Goal: Task Accomplishment & Management: Manage account settings

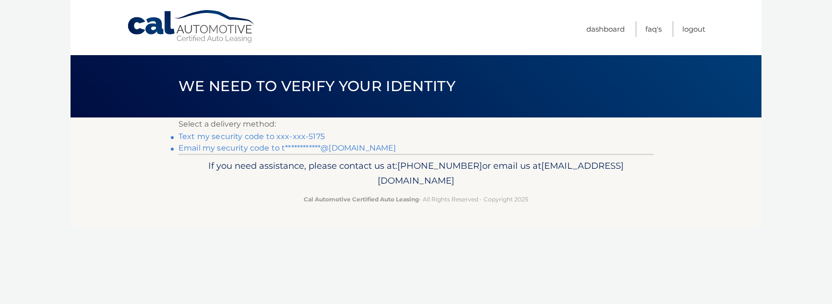
click at [301, 136] on link "Text my security code to xxx-xxx-5175" at bounding box center [252, 136] width 146 height 9
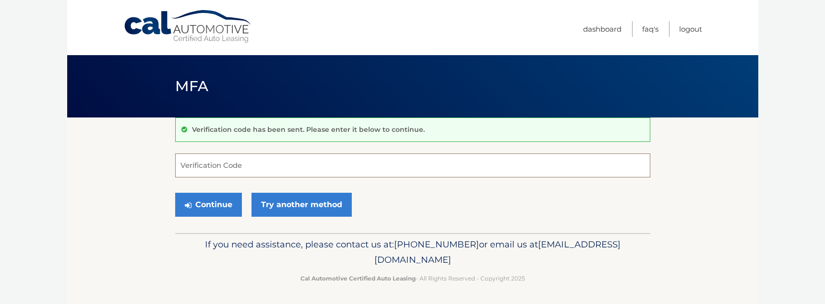
click at [318, 165] on input "Verification Code" at bounding box center [412, 166] width 475 height 24
type input "865852"
click at [207, 205] on button "Continue" at bounding box center [208, 205] width 67 height 24
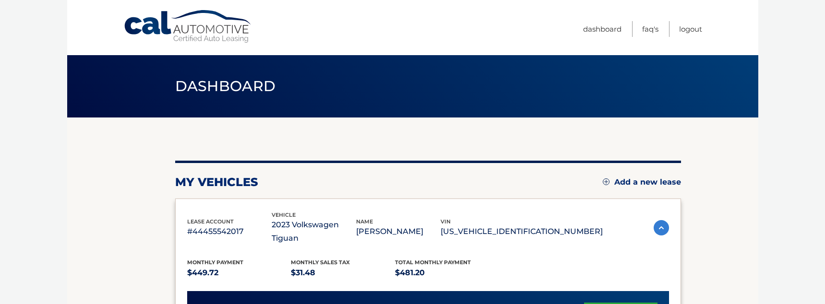
click at [638, 180] on link "Add a new lease" at bounding box center [642, 183] width 78 height 10
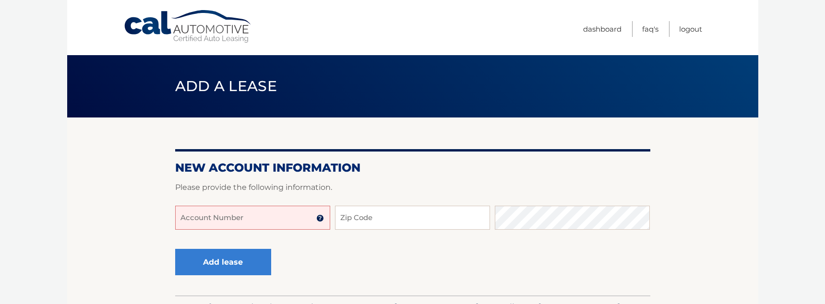
click at [276, 220] on input "Account Number" at bounding box center [252, 218] width 155 height 24
type input "44455963968"
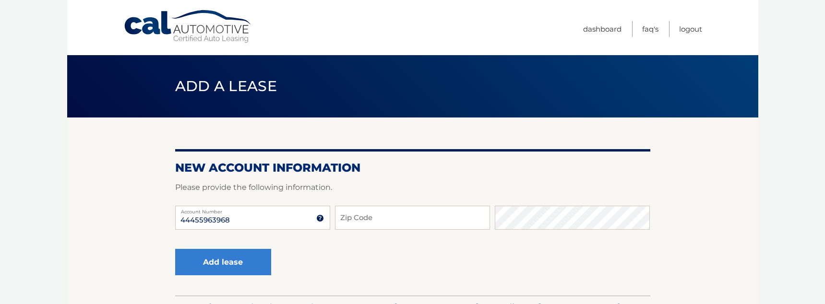
click at [408, 217] on input "Zip Code" at bounding box center [412, 218] width 155 height 24
type input "33428"
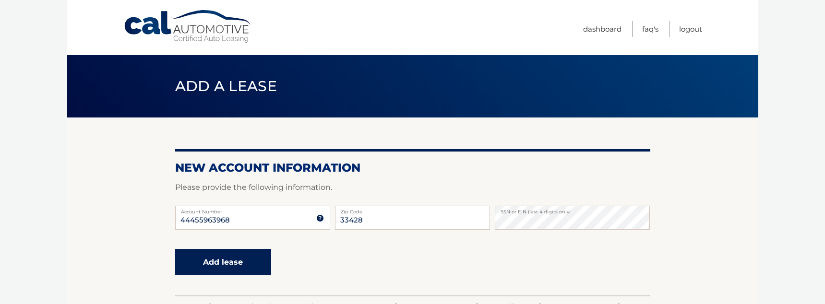
click at [235, 269] on button "Add lease" at bounding box center [223, 262] width 96 height 26
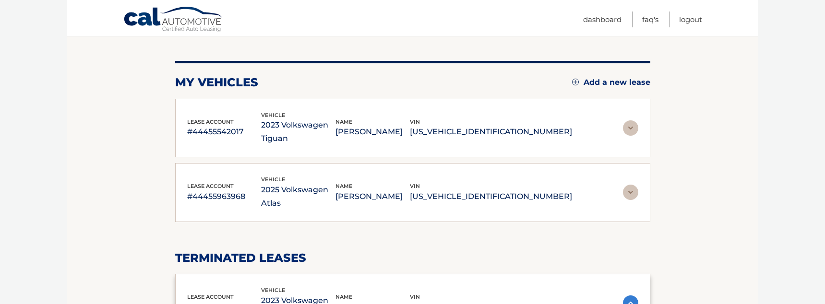
scroll to position [98, 0]
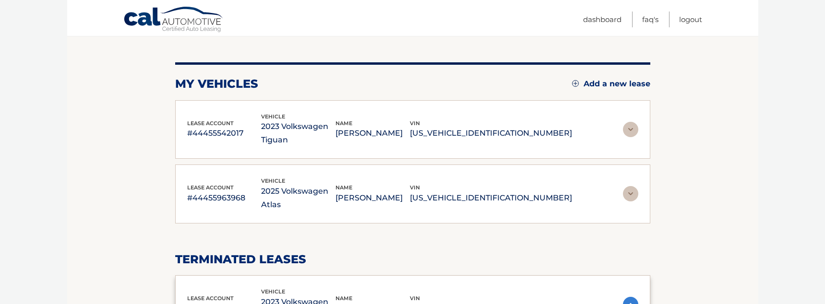
click at [630, 189] on img at bounding box center [630, 193] width 15 height 15
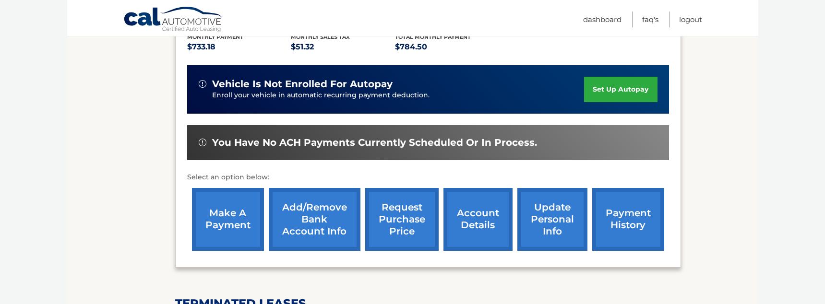
scroll to position [291, 0]
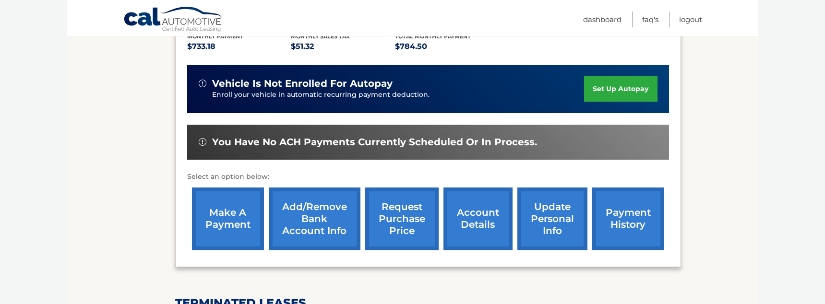
click at [629, 188] on link "payment history" at bounding box center [628, 219] width 72 height 63
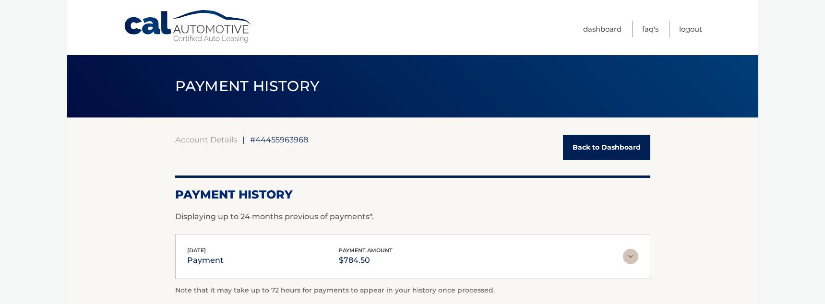
click at [613, 146] on link "Back to Dashboard" at bounding box center [606, 147] width 87 height 25
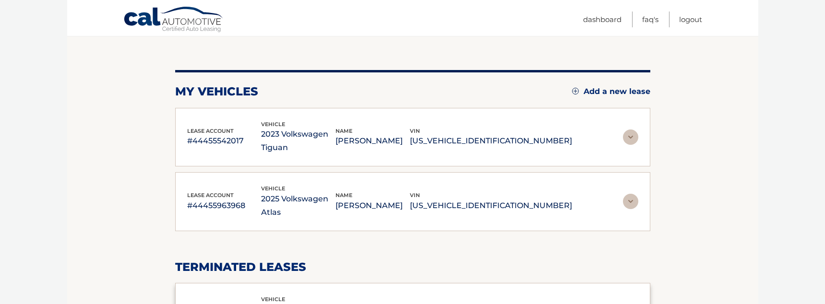
scroll to position [92, 0]
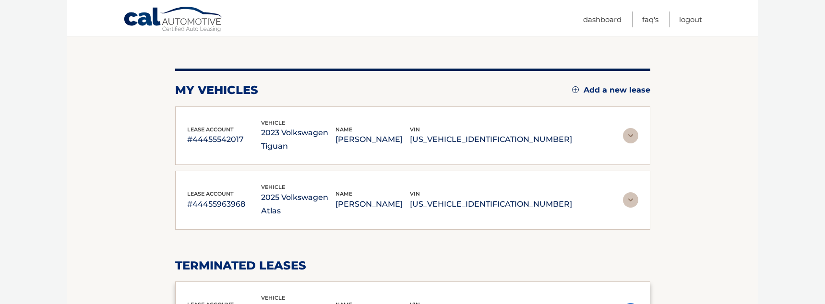
click at [629, 136] on img at bounding box center [630, 135] width 15 height 15
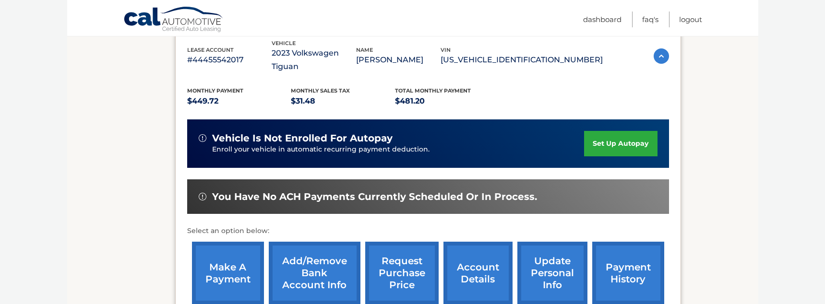
scroll to position [174, 0]
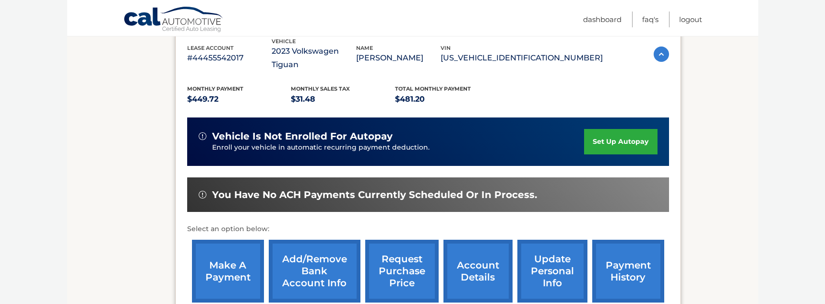
click at [624, 254] on link "payment history" at bounding box center [628, 271] width 72 height 63
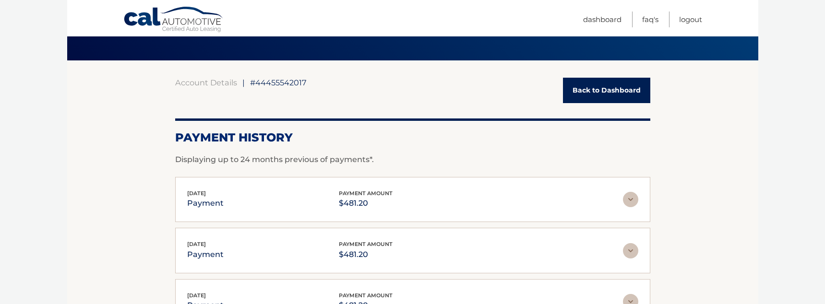
scroll to position [78, 0]
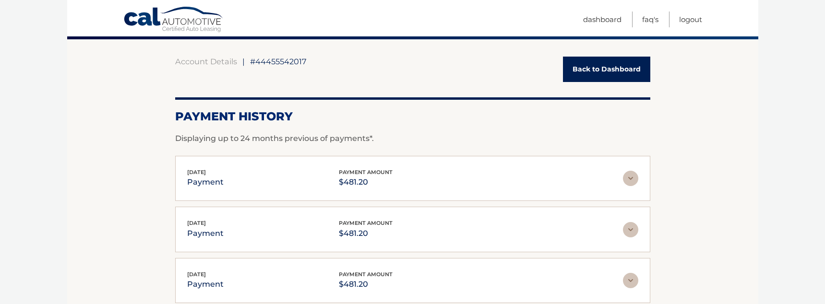
click at [631, 181] on img at bounding box center [630, 178] width 15 height 15
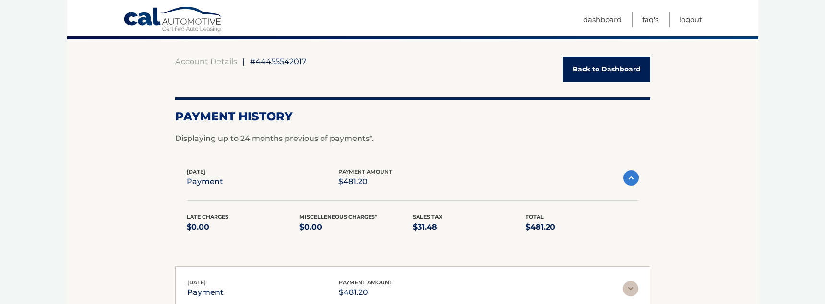
click at [631, 181] on img at bounding box center [631, 177] width 15 height 15
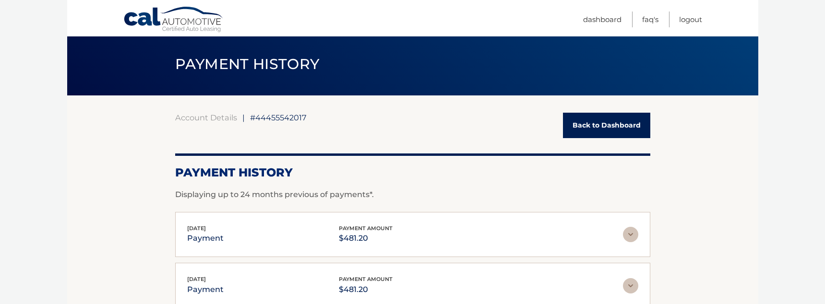
scroll to position [0, 0]
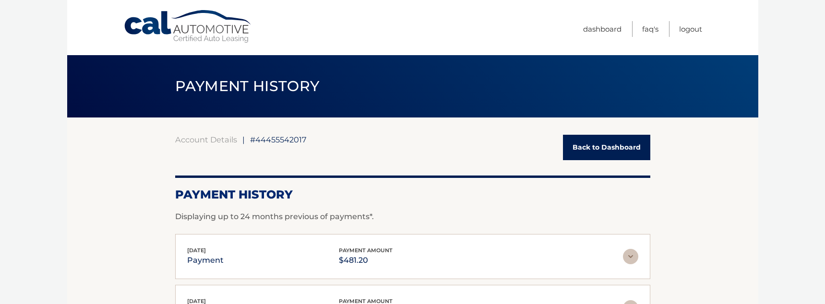
click at [606, 148] on link "Back to Dashboard" at bounding box center [606, 147] width 87 height 25
